Goal: Find contact information: Find contact information

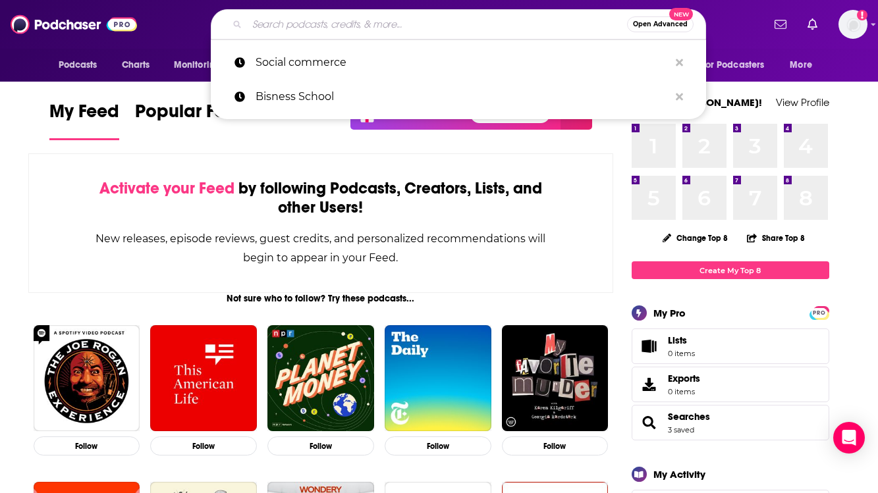
click at [401, 26] on input "Search podcasts, credits, & more..." at bounding box center [437, 24] width 380 height 21
click at [335, 26] on input "Search podcasts, credits, & more..." at bounding box center [437, 24] width 380 height 21
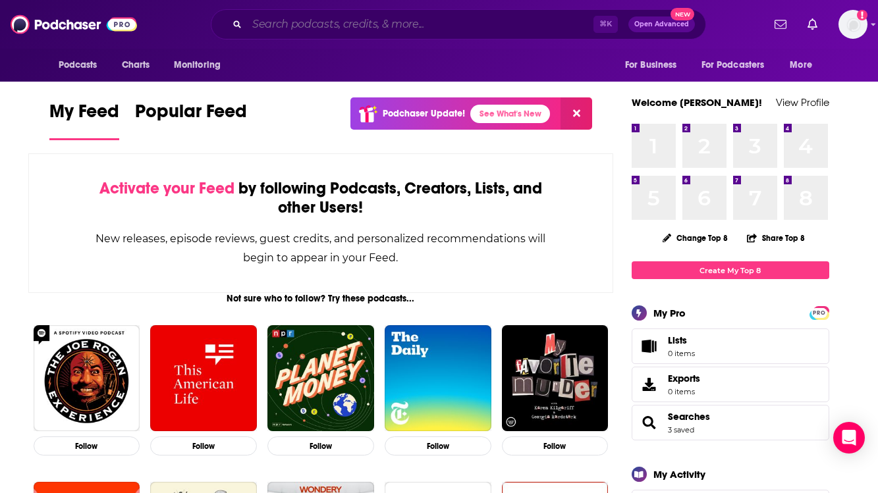
click at [367, 26] on input "Search podcasts, credits, & more..." at bounding box center [420, 24] width 346 height 21
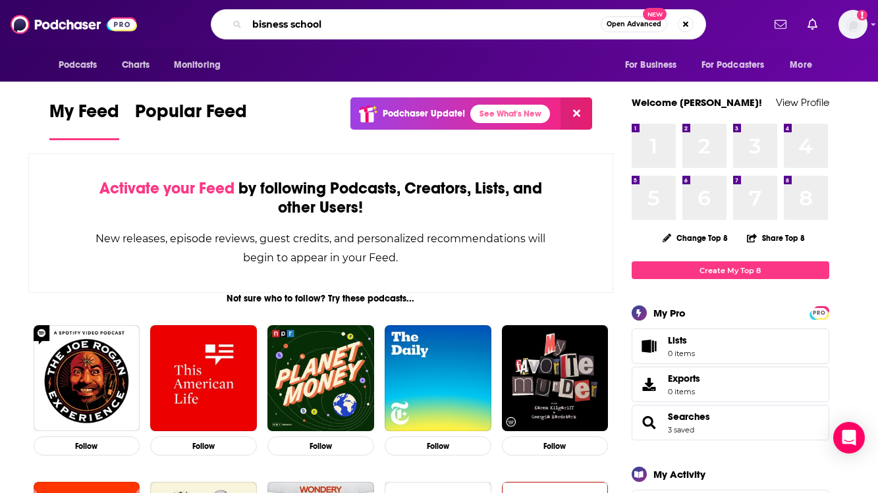
type input "bisness school"
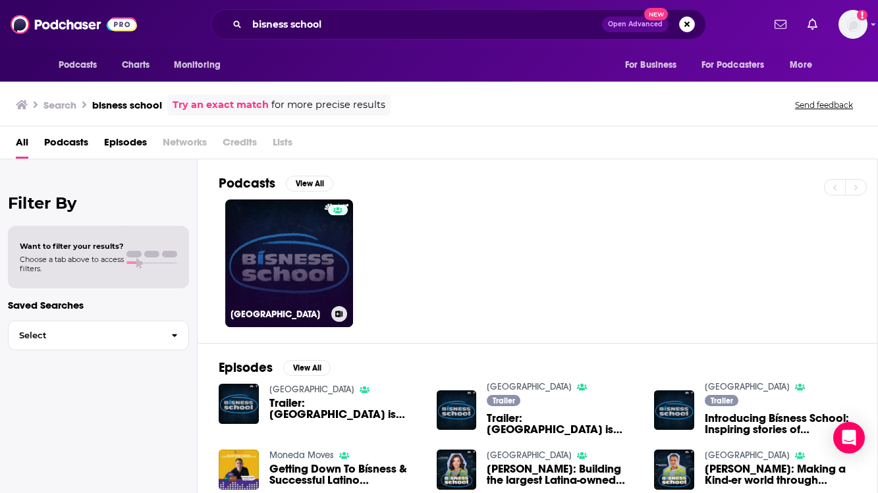
click at [296, 227] on link "[GEOGRAPHIC_DATA]" at bounding box center [289, 264] width 128 height 128
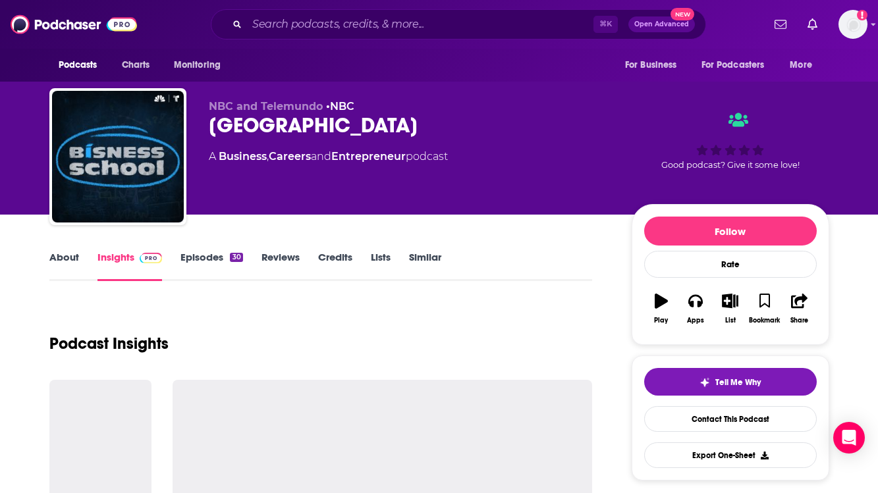
scroll to position [81, 0]
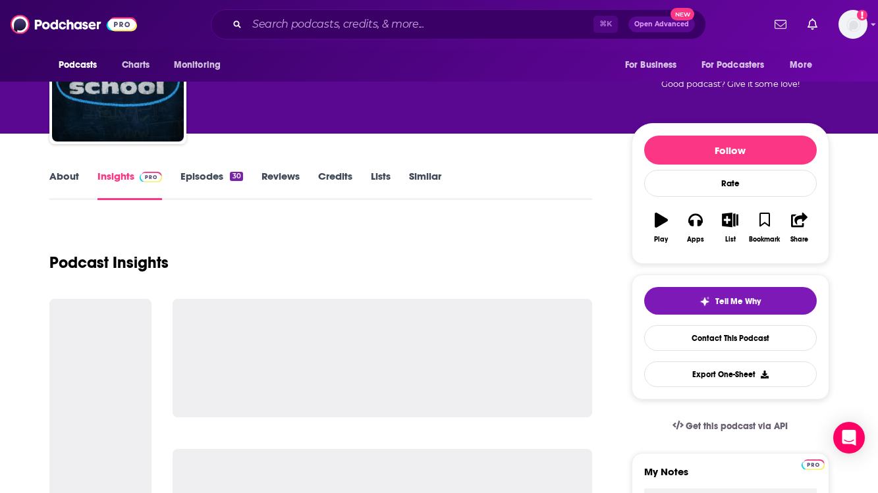
click at [210, 184] on link "Episodes 30" at bounding box center [211, 185] width 62 height 30
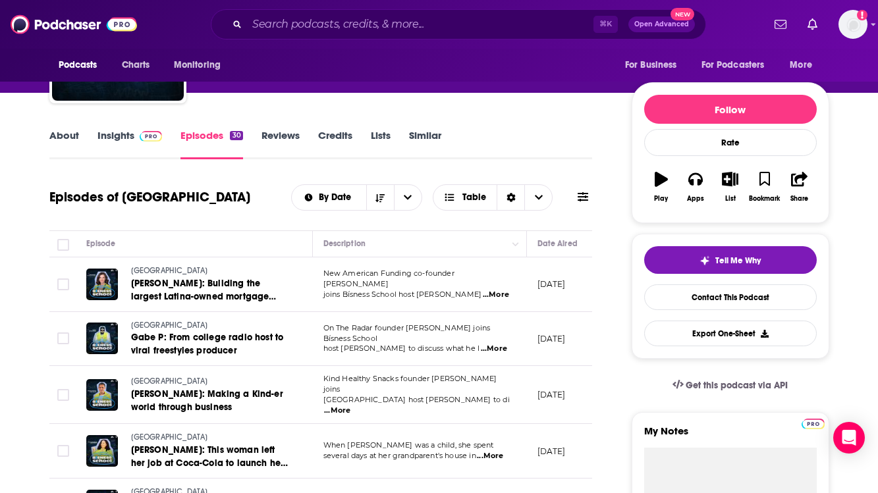
scroll to position [122, 0]
click at [55, 134] on link "About" at bounding box center [64, 144] width 30 height 30
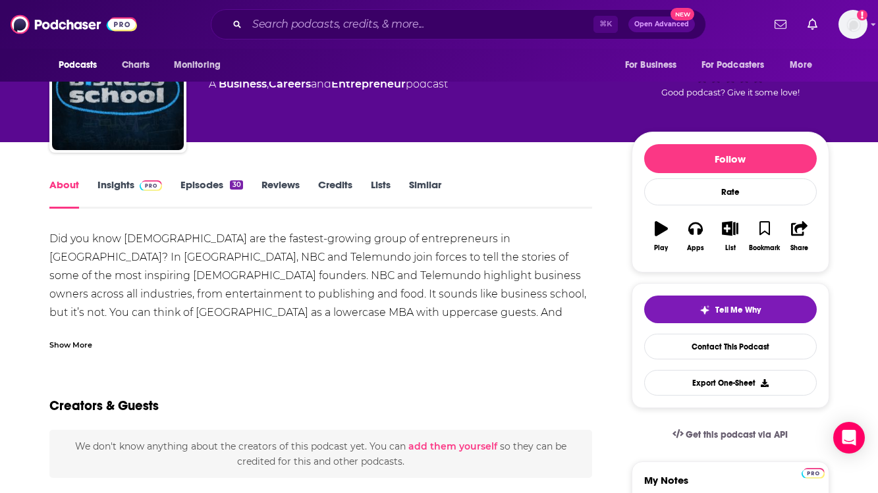
scroll to position [130, 0]
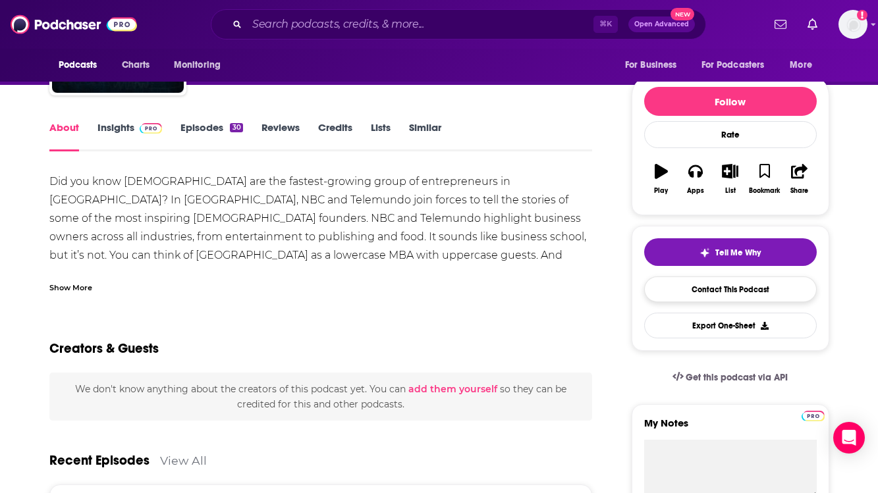
click at [695, 284] on link "Contact This Podcast" at bounding box center [730, 290] width 173 height 26
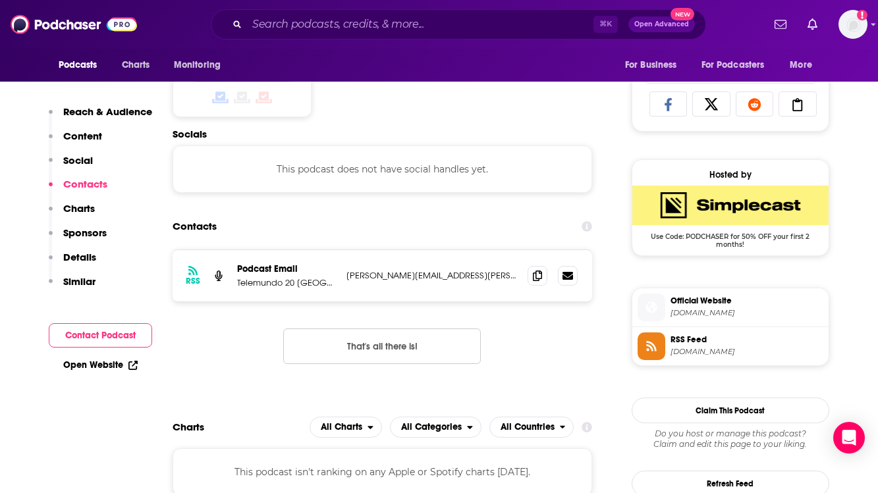
scroll to position [882, 0]
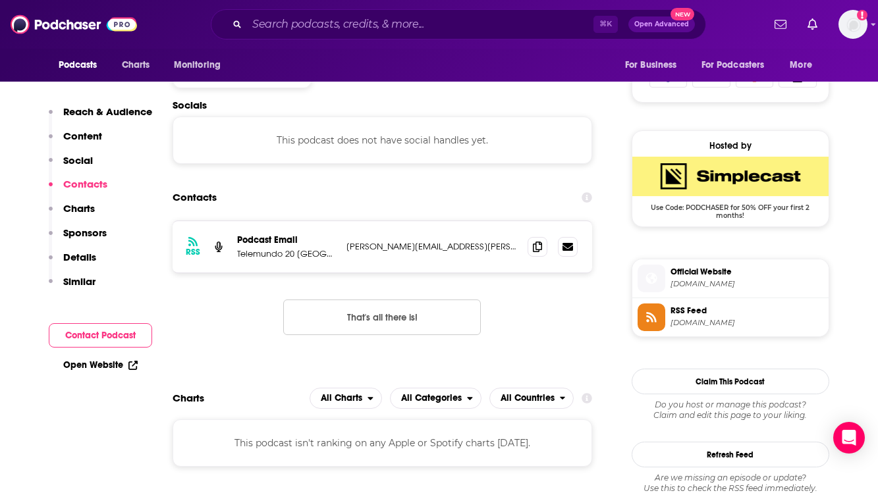
click at [423, 251] on p "[PERSON_NAME][EMAIL_ADDRESS][PERSON_NAME][DOMAIN_NAME]" at bounding box center [431, 246] width 171 height 11
click at [395, 248] on p "[PERSON_NAME][EMAIL_ADDRESS][PERSON_NAME][DOMAIN_NAME]" at bounding box center [431, 246] width 171 height 11
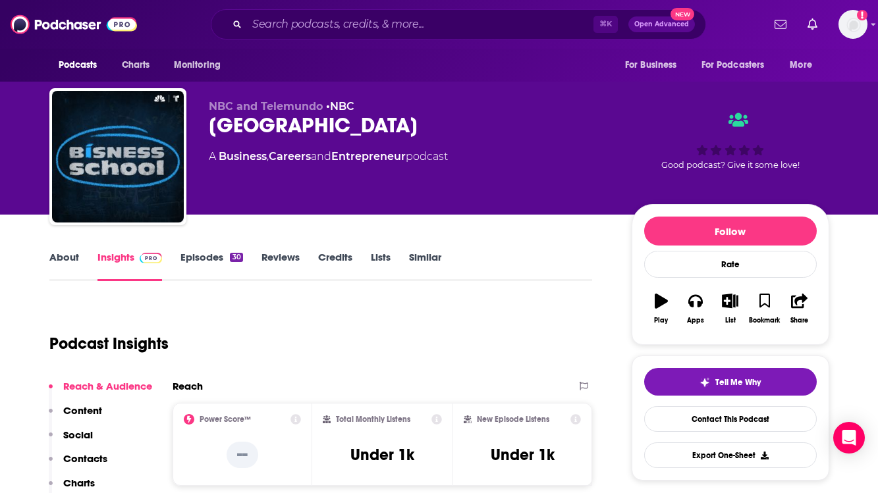
scroll to position [24, 0]
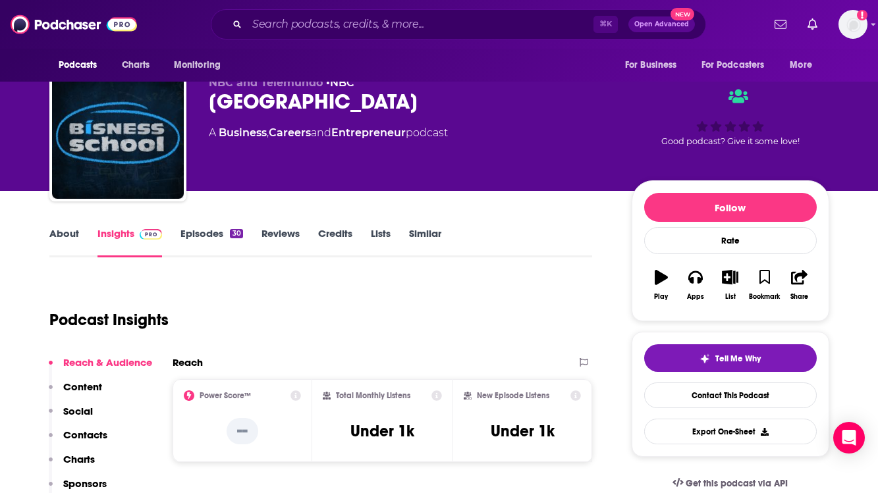
click at [55, 235] on link "About" at bounding box center [64, 242] width 30 height 30
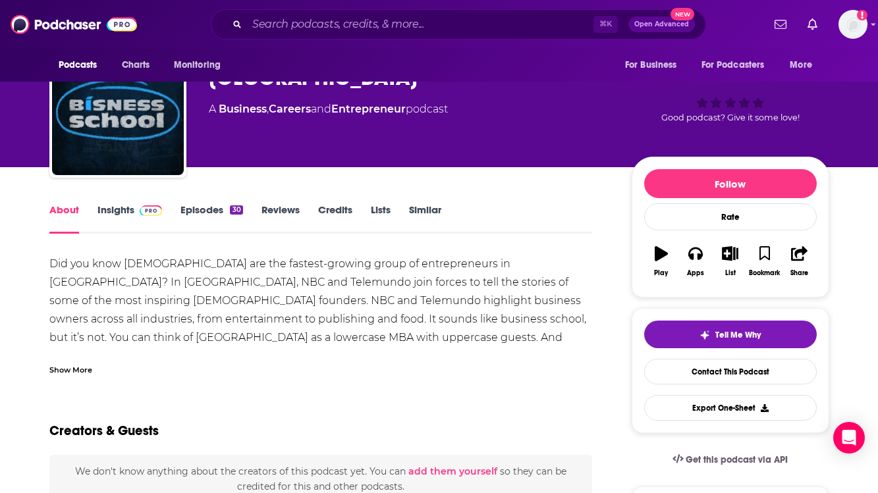
scroll to position [49, 0]
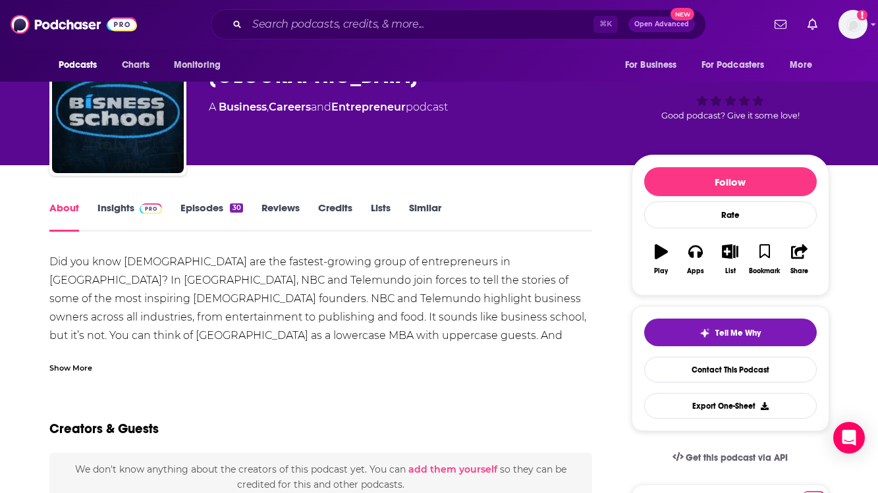
click at [68, 363] on div "Show More" at bounding box center [70, 367] width 43 height 13
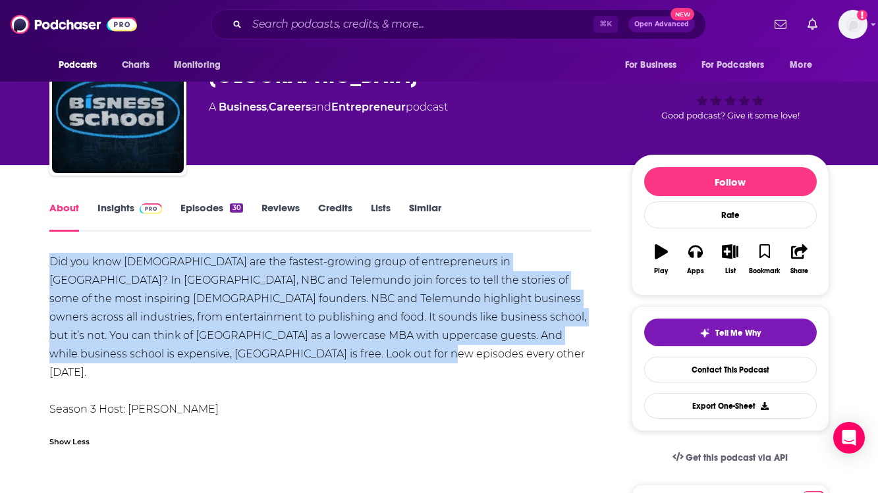
drag, startPoint x: 216, startPoint y: 355, endPoint x: 22, endPoint y: 252, distance: 219.2
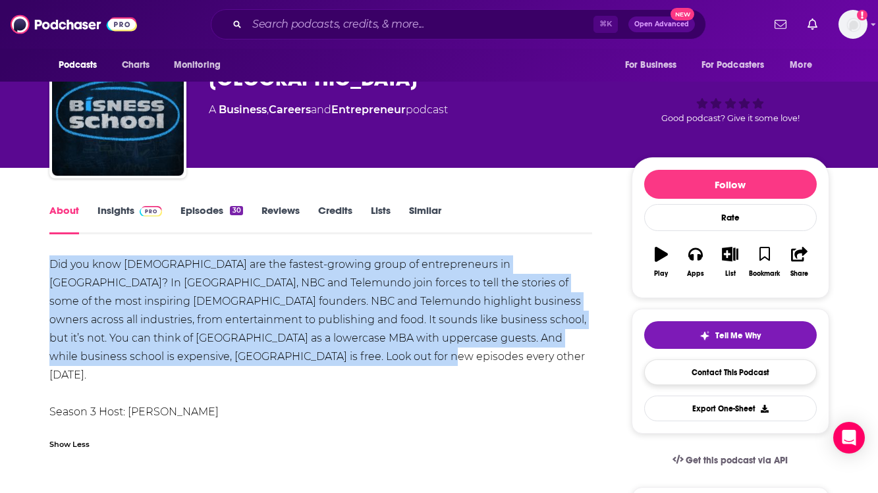
click at [707, 376] on link "Contact This Podcast" at bounding box center [730, 373] width 173 height 26
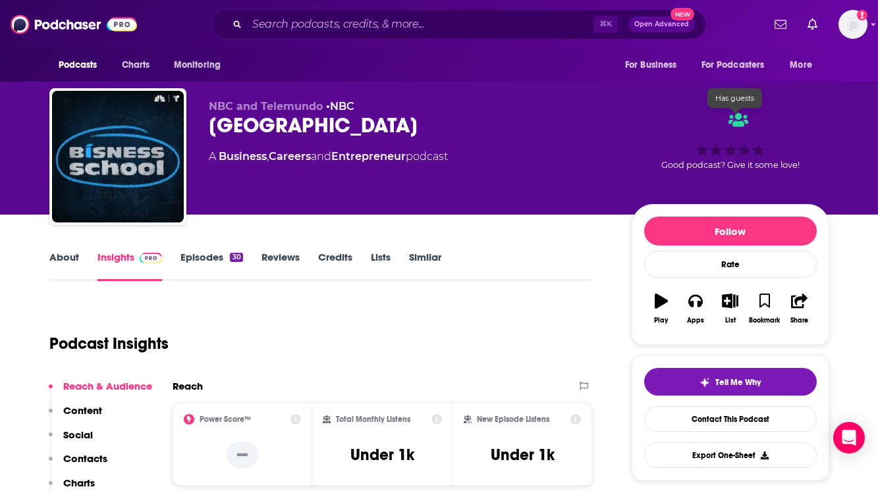
click at [743, 120] on icon at bounding box center [738, 120] width 20 height 16
click at [422, 257] on link "Similar" at bounding box center [425, 266] width 32 height 30
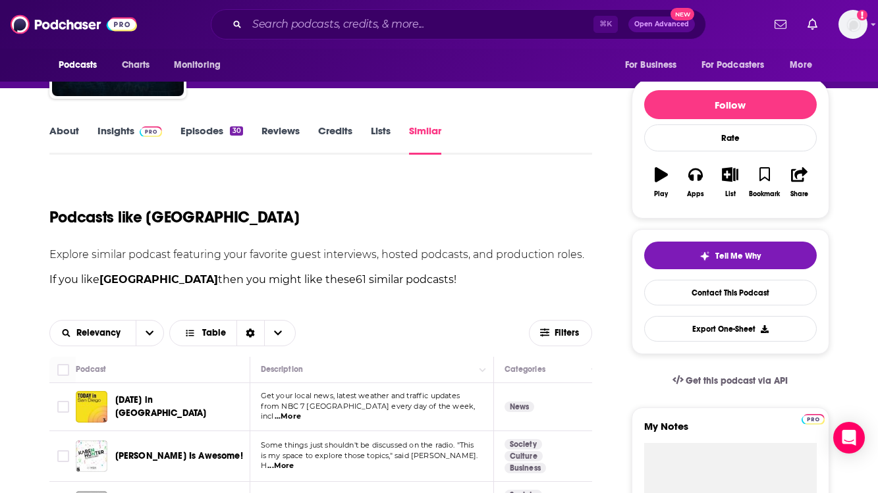
scroll to position [121, 0]
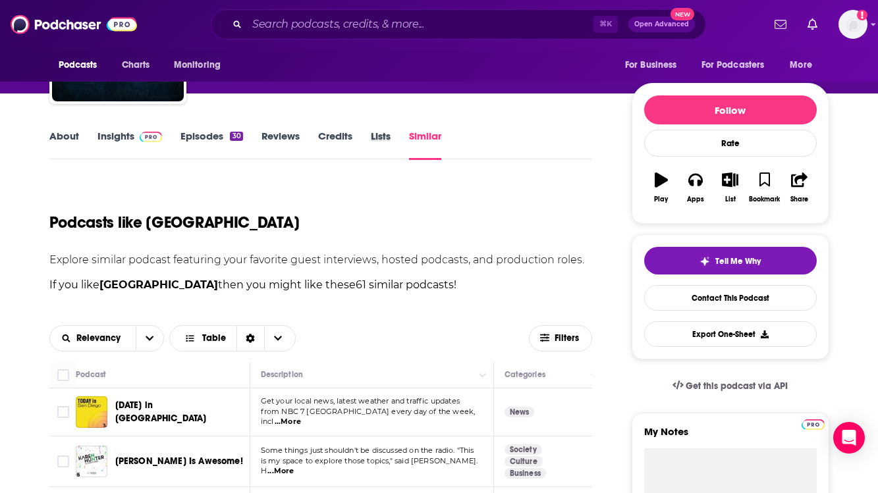
click at [391, 136] on div "Lists" at bounding box center [390, 145] width 38 height 30
click at [376, 136] on link "Lists" at bounding box center [381, 145] width 20 height 30
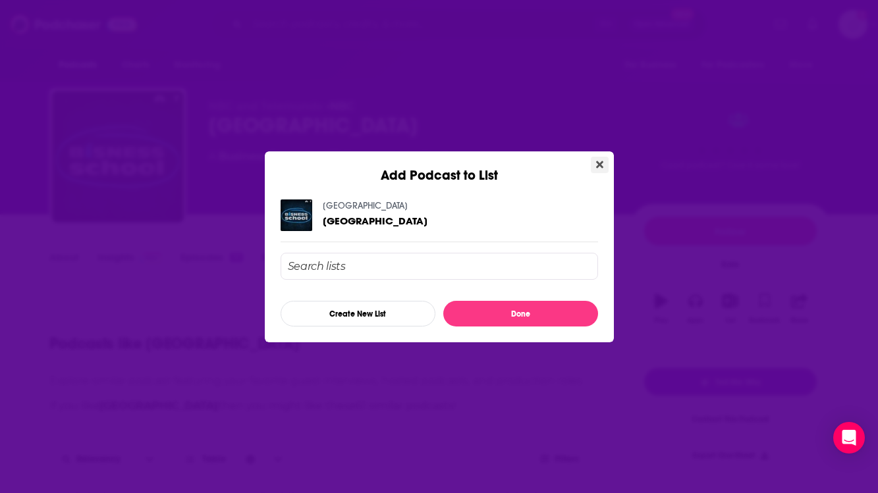
click at [604, 166] on button "Close" at bounding box center [600, 165] width 18 height 16
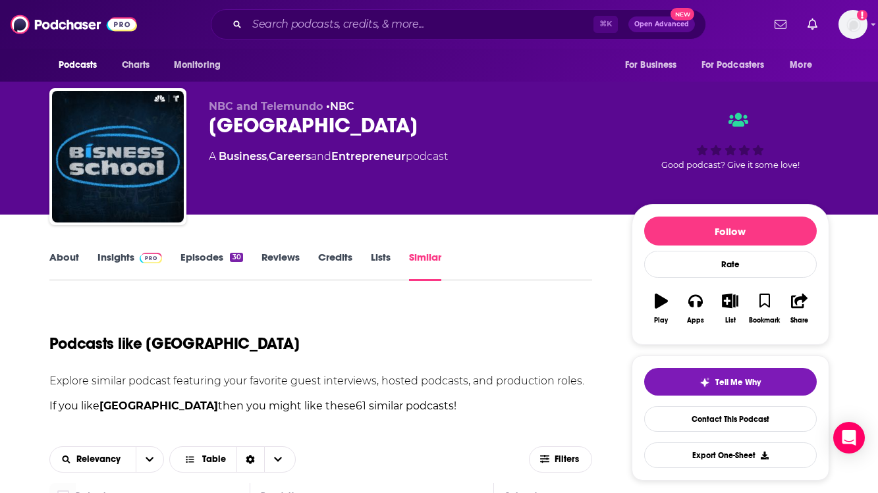
click at [285, 256] on link "Reviews" at bounding box center [280, 266] width 38 height 30
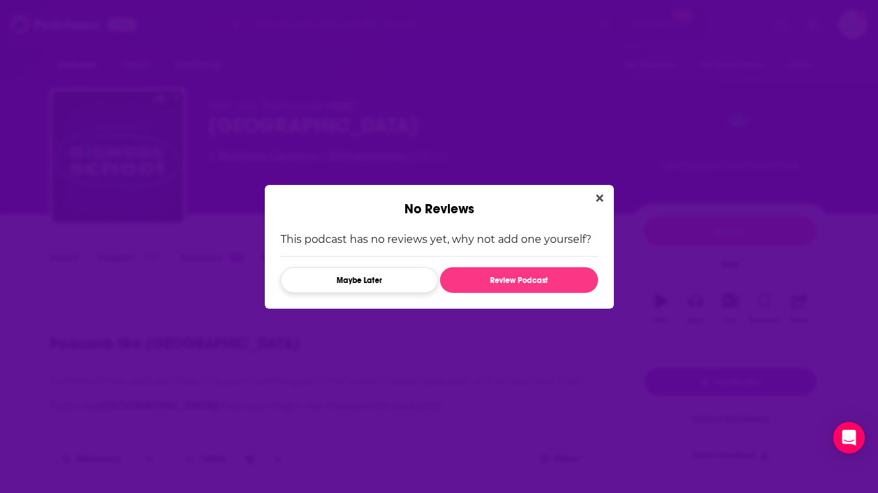
click at [389, 283] on button "Maybe Later" at bounding box center [359, 280] width 157 height 26
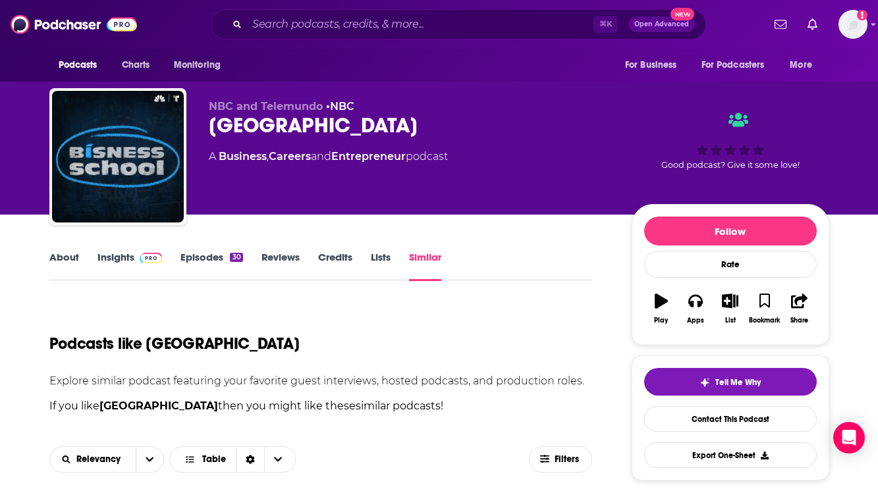
click at [111, 257] on link "Insights" at bounding box center [129, 266] width 65 height 30
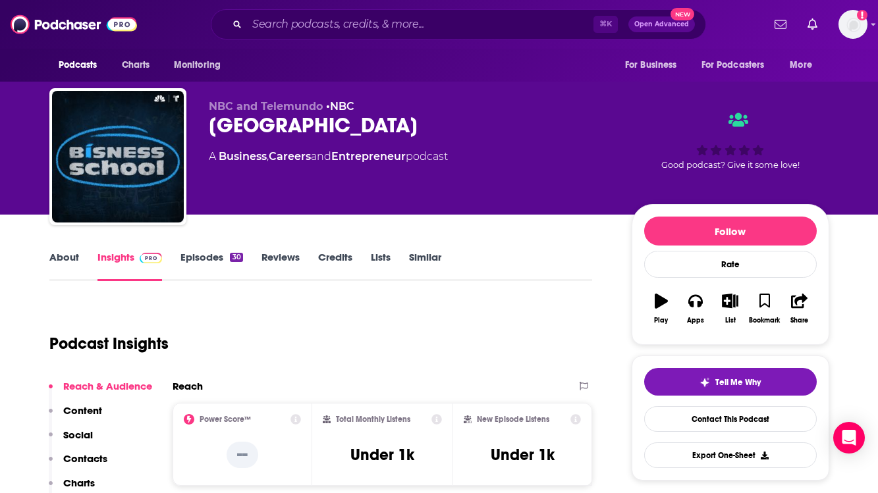
click at [64, 262] on link "About" at bounding box center [64, 266] width 30 height 30
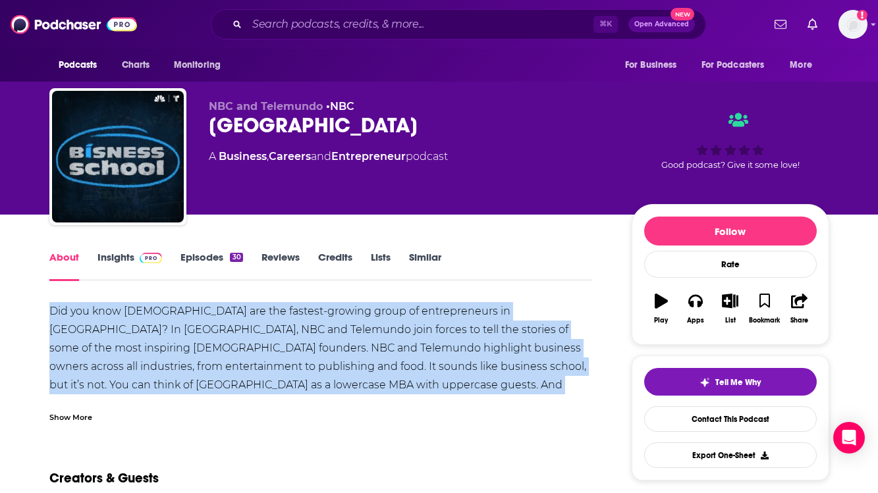
drag, startPoint x: 50, startPoint y: 302, endPoint x: 273, endPoint y: 401, distance: 243.5
click at [274, 401] on div "Did you know [DEMOGRAPHIC_DATA] are the fastest-growing group of entrepreneurs …" at bounding box center [320, 362] width 543 height 121
click at [79, 417] on div "Show More" at bounding box center [70, 416] width 43 height 13
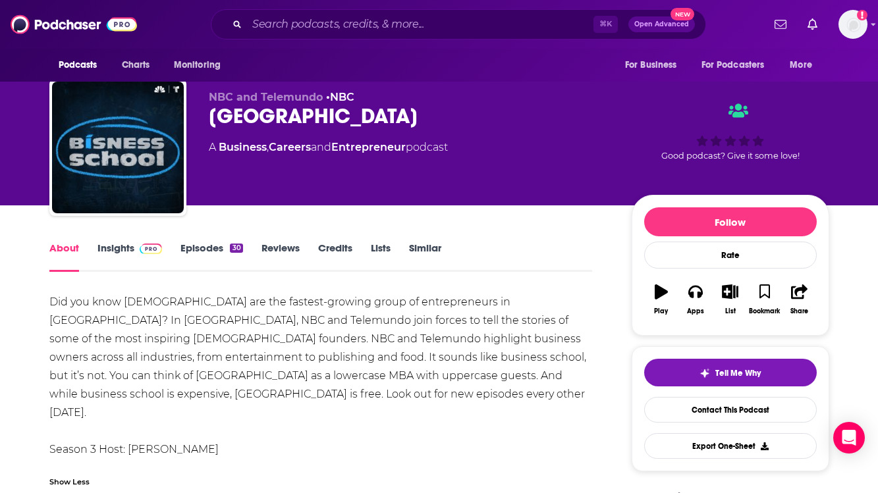
scroll to position [70, 0]
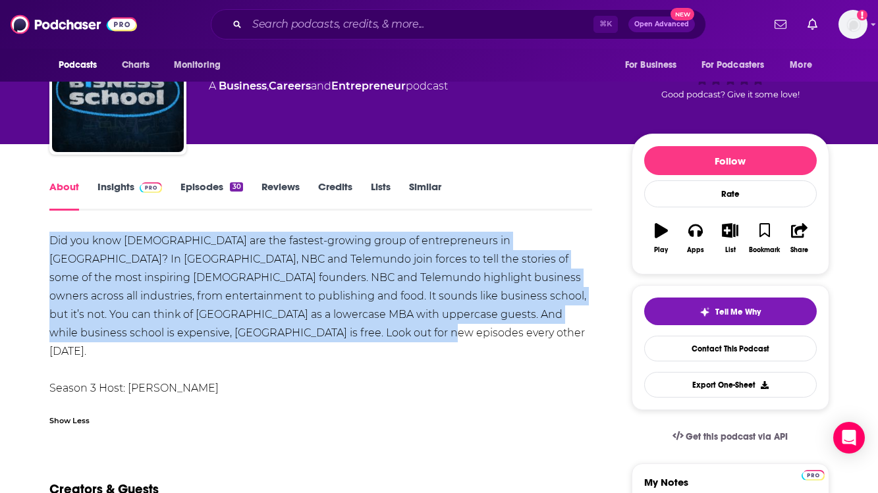
drag, startPoint x: 219, startPoint y: 330, endPoint x: 46, endPoint y: 235, distance: 196.9
copy div "Did you know [DEMOGRAPHIC_DATA] are the fastest-growing group of entrepreneurs …"
